Goal: Task Accomplishment & Management: Complete application form

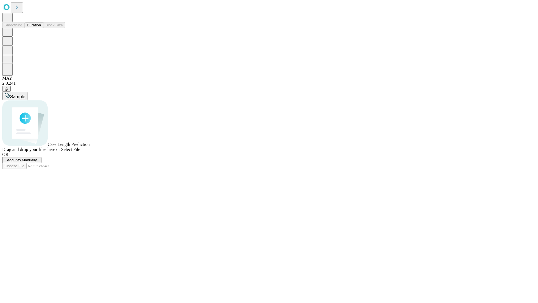
click at [37, 162] on span "Add Info Manually" at bounding box center [22, 160] width 30 height 4
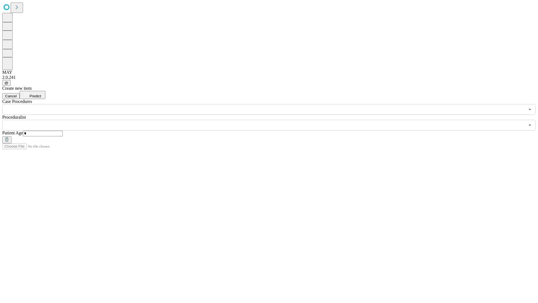
type input "*"
click at [273, 120] on input "text" at bounding box center [263, 125] width 523 height 11
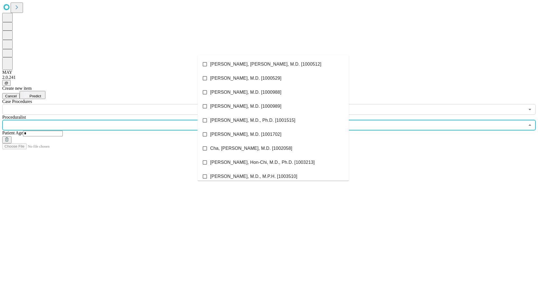
click at [273, 64] on li "[PERSON_NAME], [PERSON_NAME], M.D. [1000512]" at bounding box center [273, 64] width 151 height 14
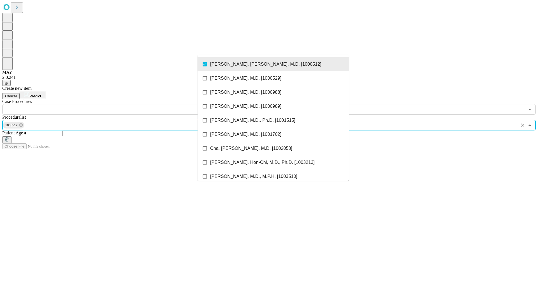
click at [118, 104] on input "text" at bounding box center [263, 109] width 523 height 11
